Goal: Obtain resource: Download file/media

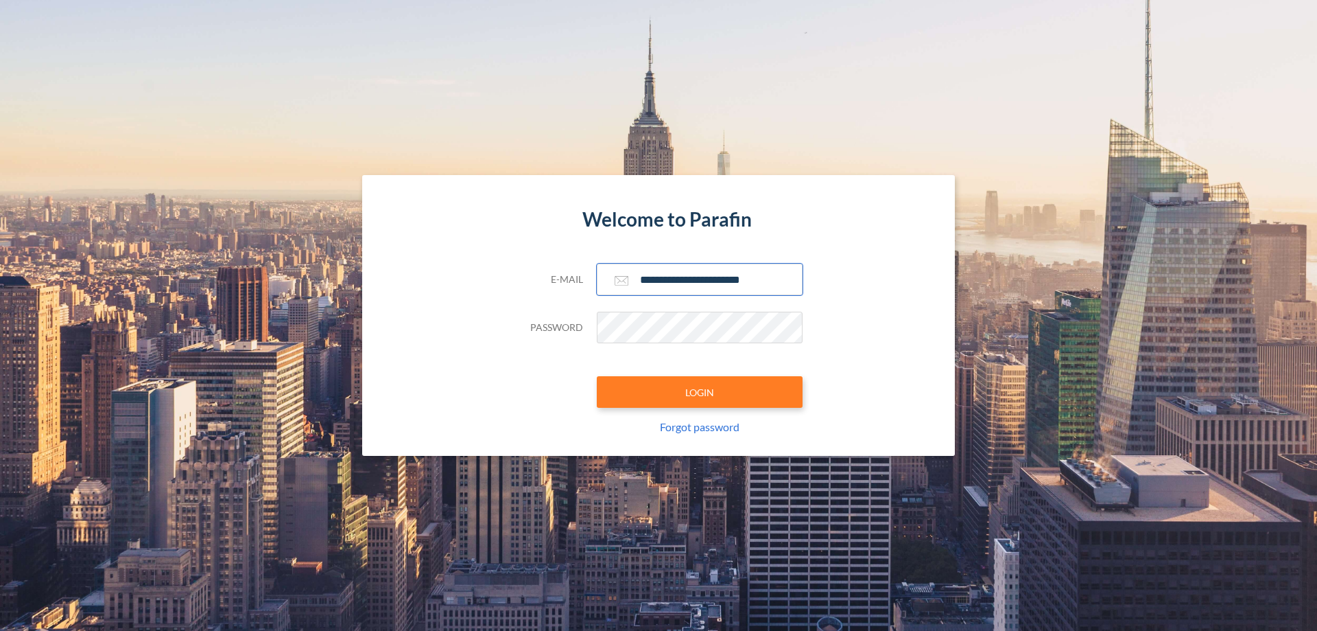
type input "**********"
click at [700, 392] on button "LOGIN" at bounding box center [700, 392] width 206 height 32
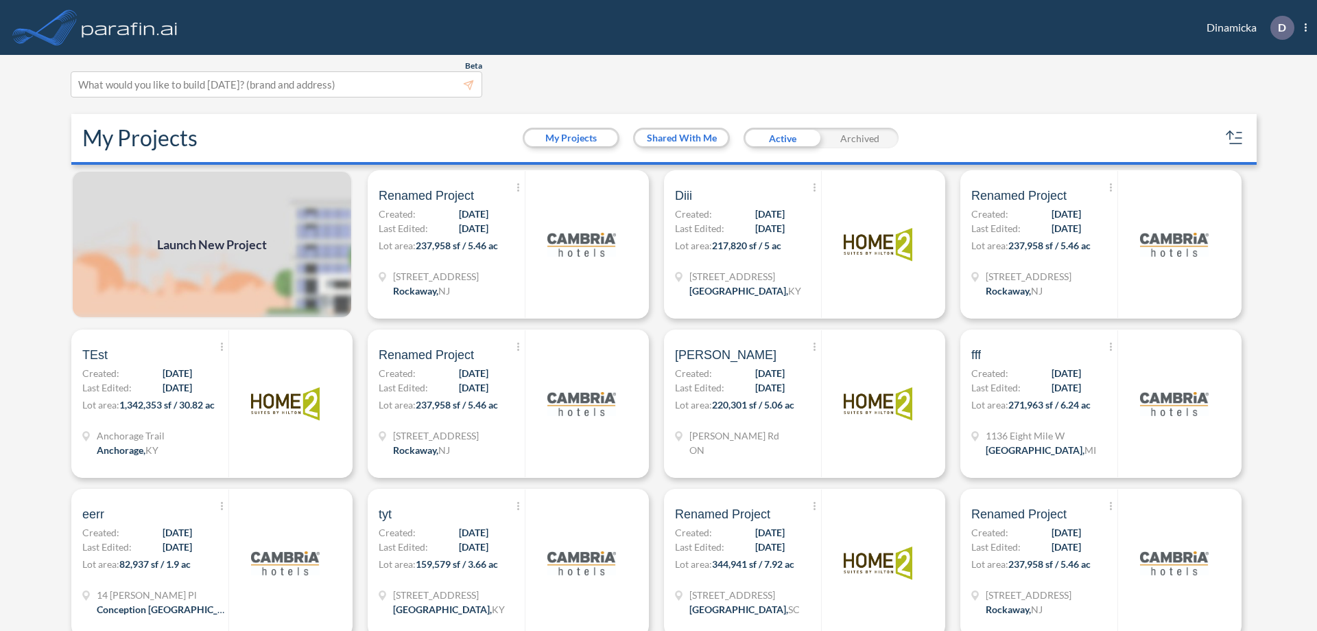
scroll to position [3, 0]
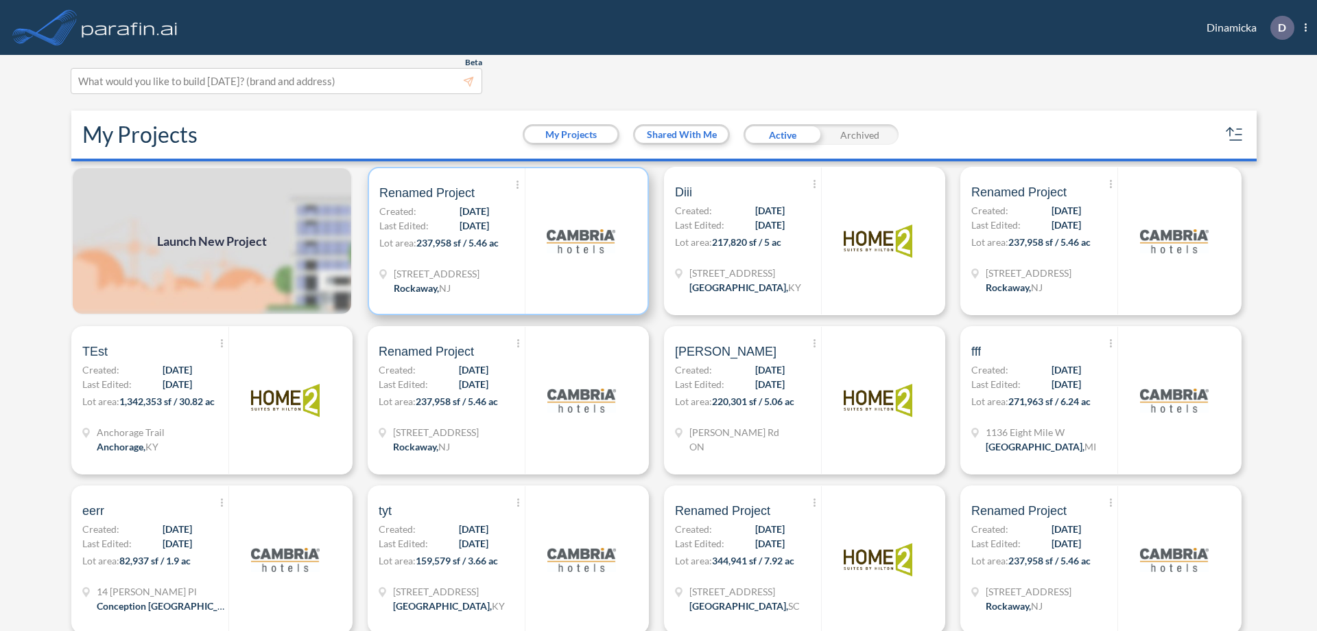
click at [506, 241] on p "Lot area: 237,958 sf / 5.46 ac" at bounding box center [451, 245] width 145 height 20
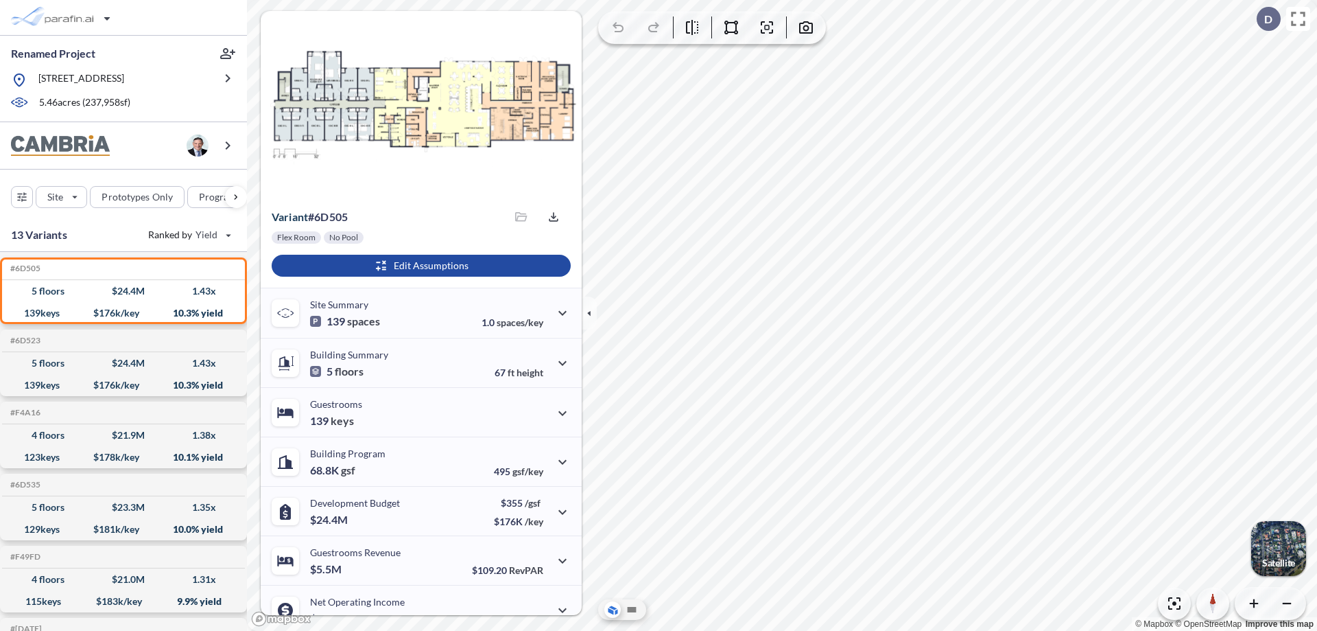
scroll to position [69, 0]
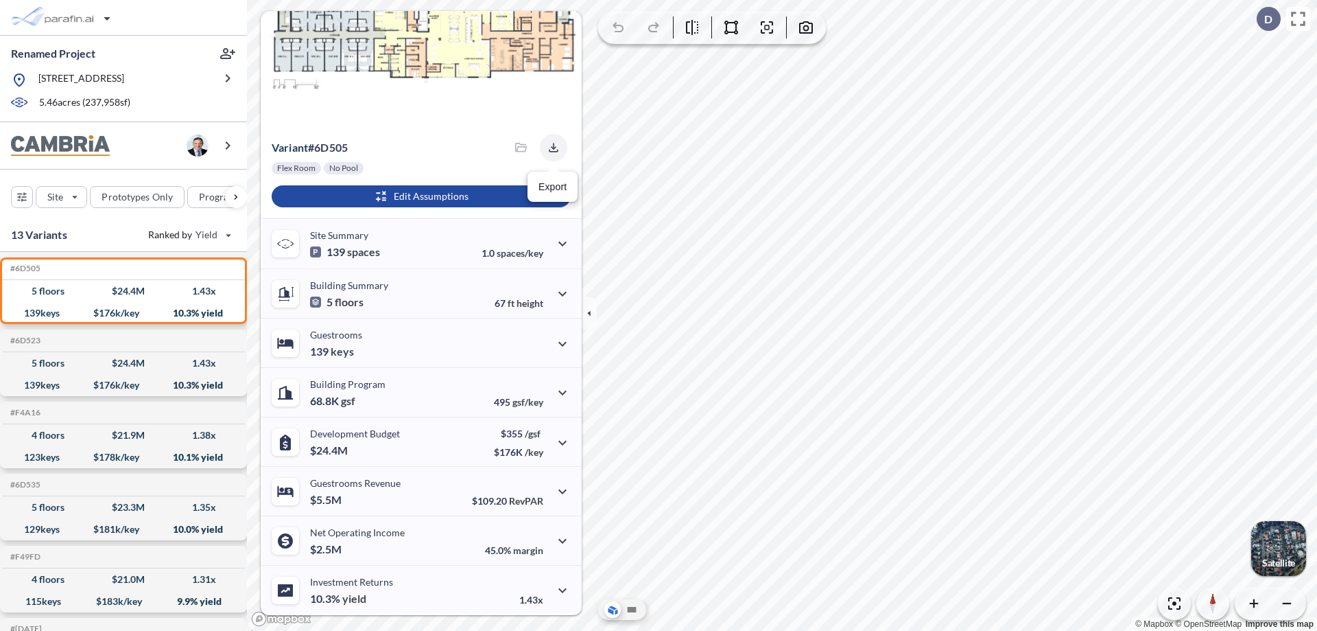
click at [550, 148] on icon "button" at bounding box center [553, 147] width 9 height 9
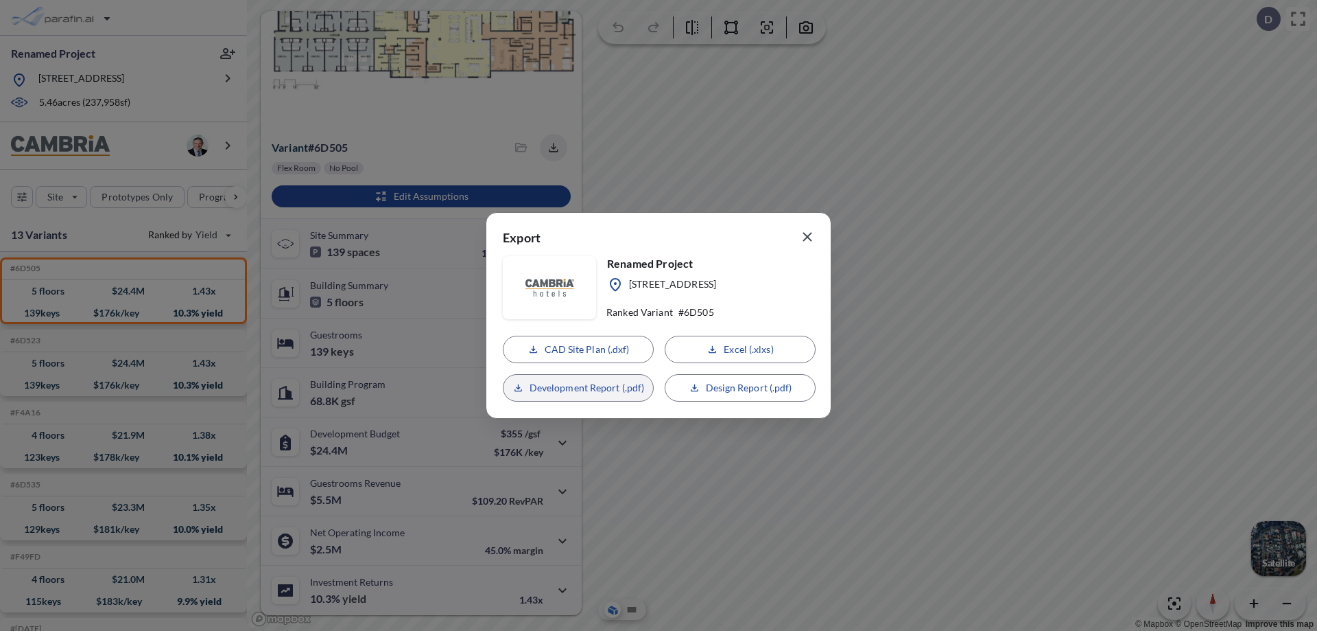
click at [578, 388] on p "Development Report (.pdf)" at bounding box center [587, 388] width 115 height 14
